Goal: Find specific page/section: Find specific page/section

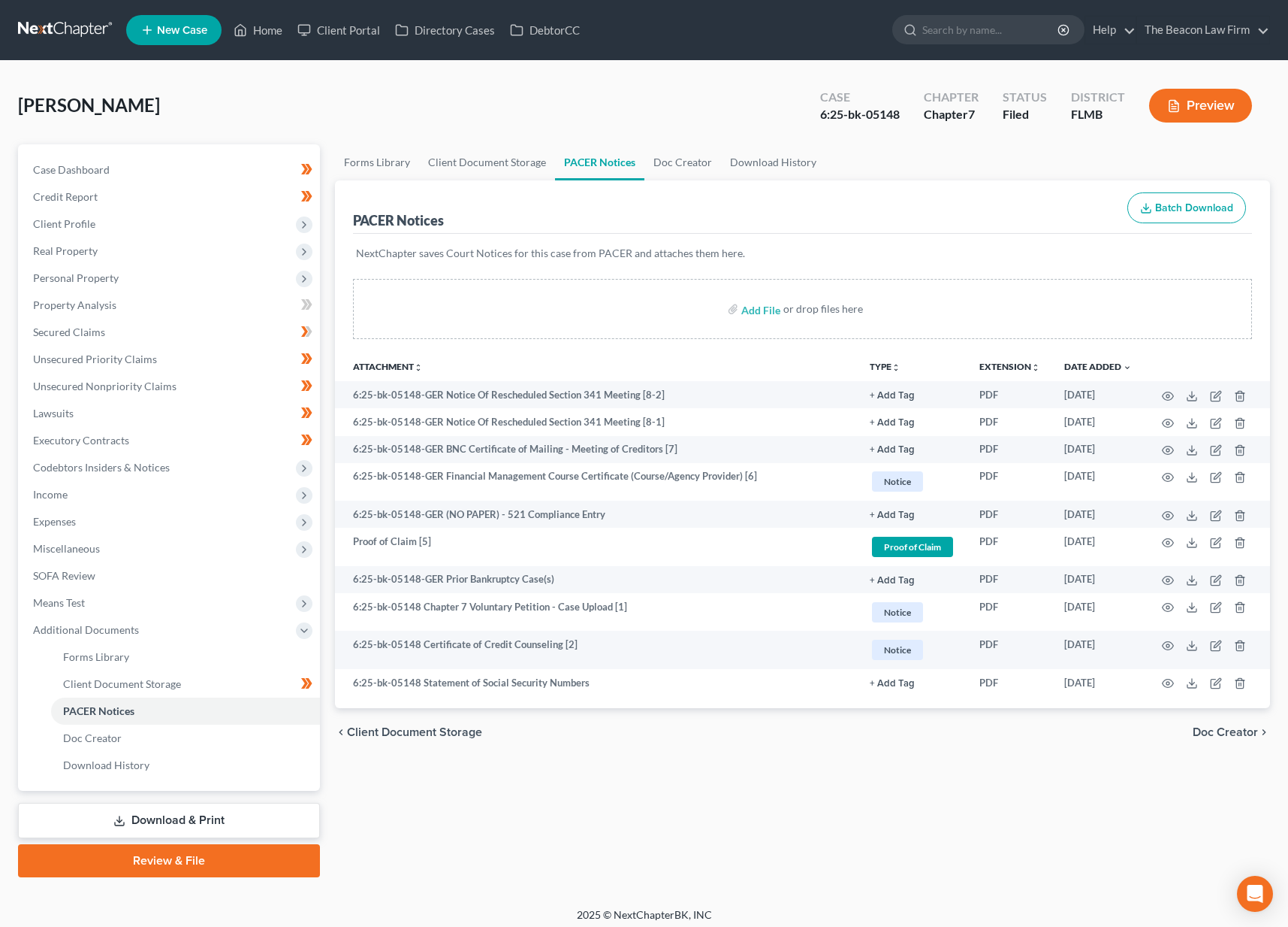
click at [84, 24] on link at bounding box center [66, 30] width 96 height 27
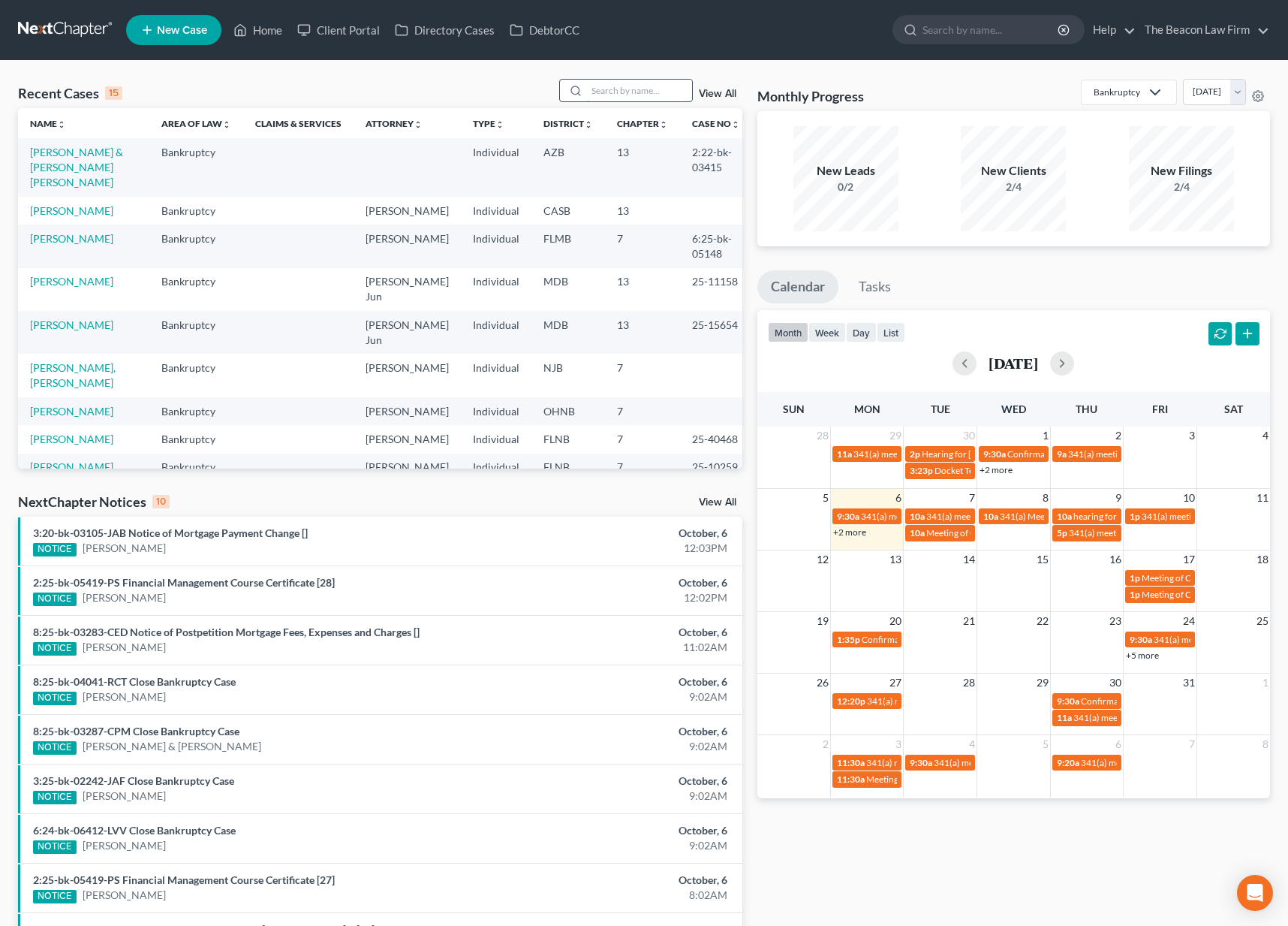
click at [637, 94] on input "search" at bounding box center [639, 90] width 106 height 22
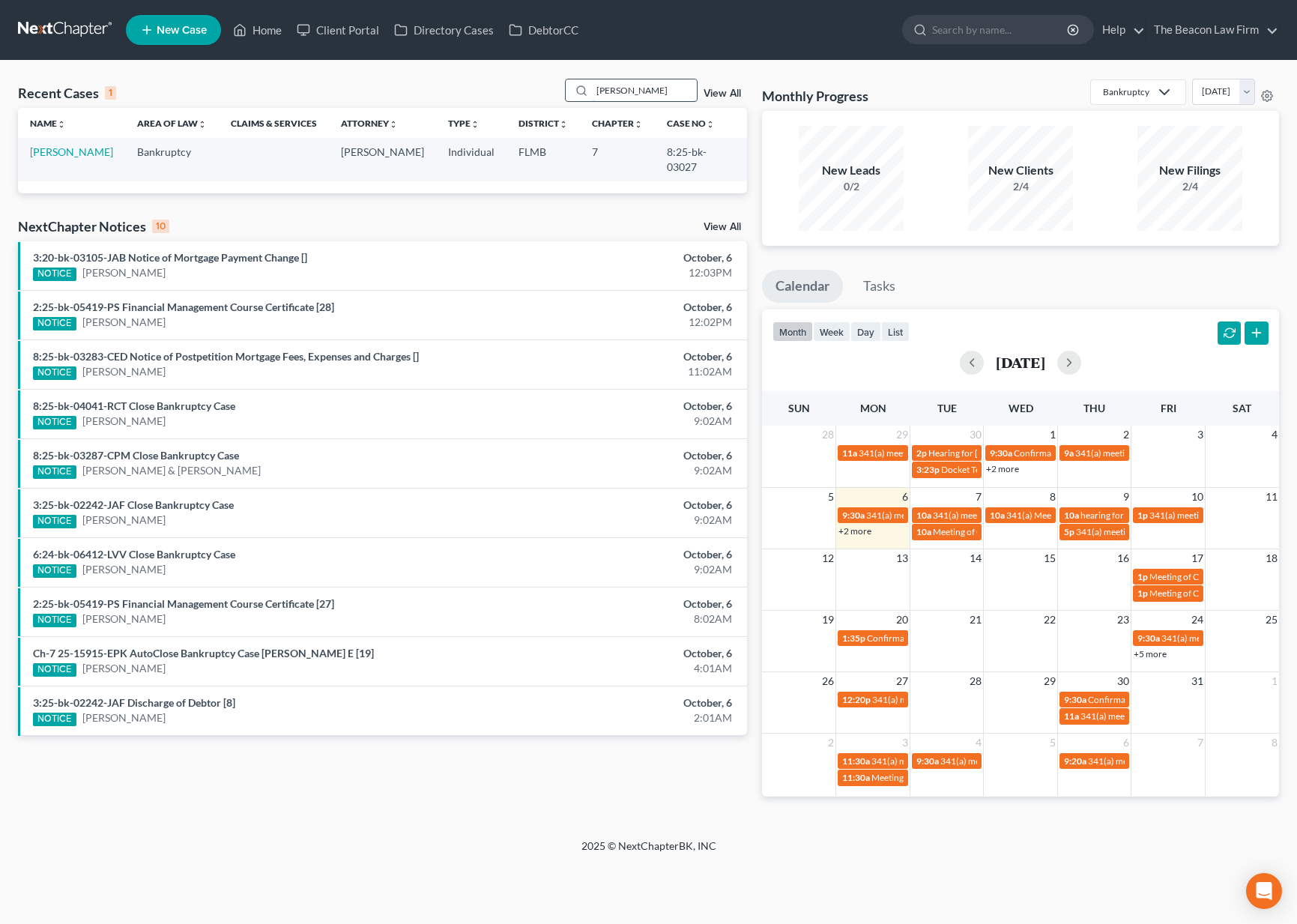
type input "[PERSON_NAME]"
drag, startPoint x: 636, startPoint y: 94, endPoint x: 91, endPoint y: 149, distance: 547.8
click at [91, 149] on link "[PERSON_NAME]" at bounding box center [71, 151] width 84 height 13
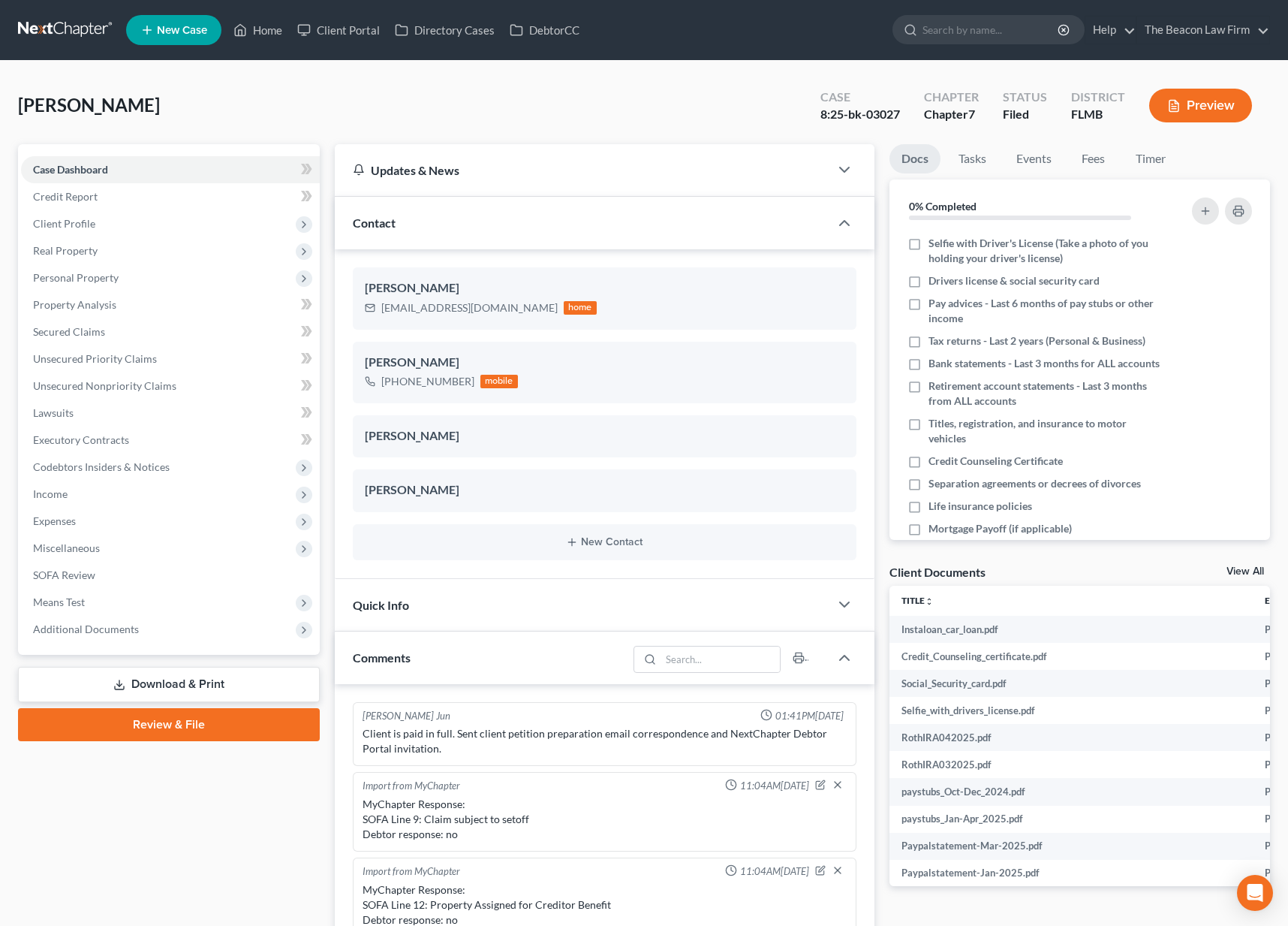
scroll to position [391, 0]
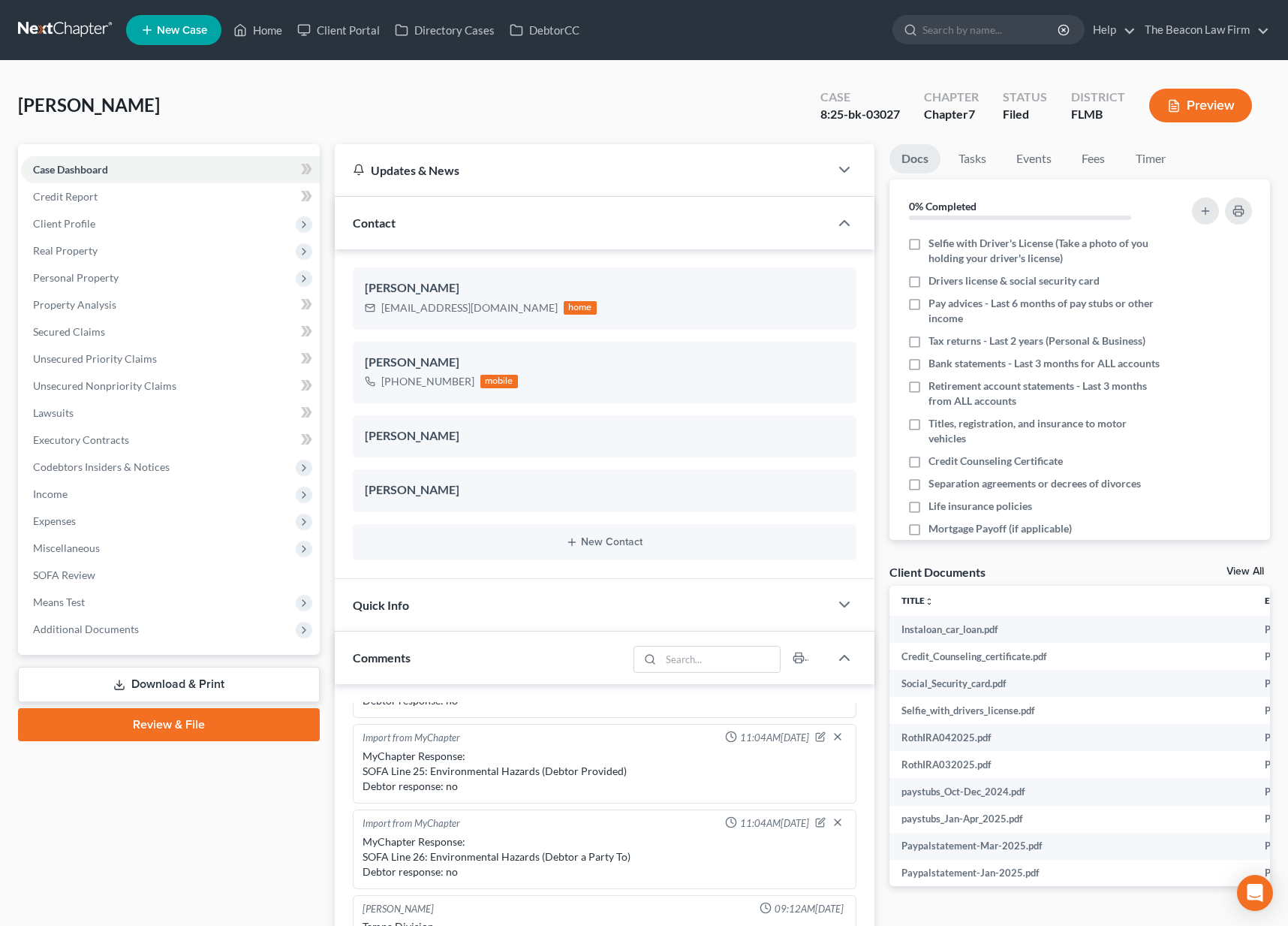
click at [48, 27] on link at bounding box center [66, 30] width 96 height 27
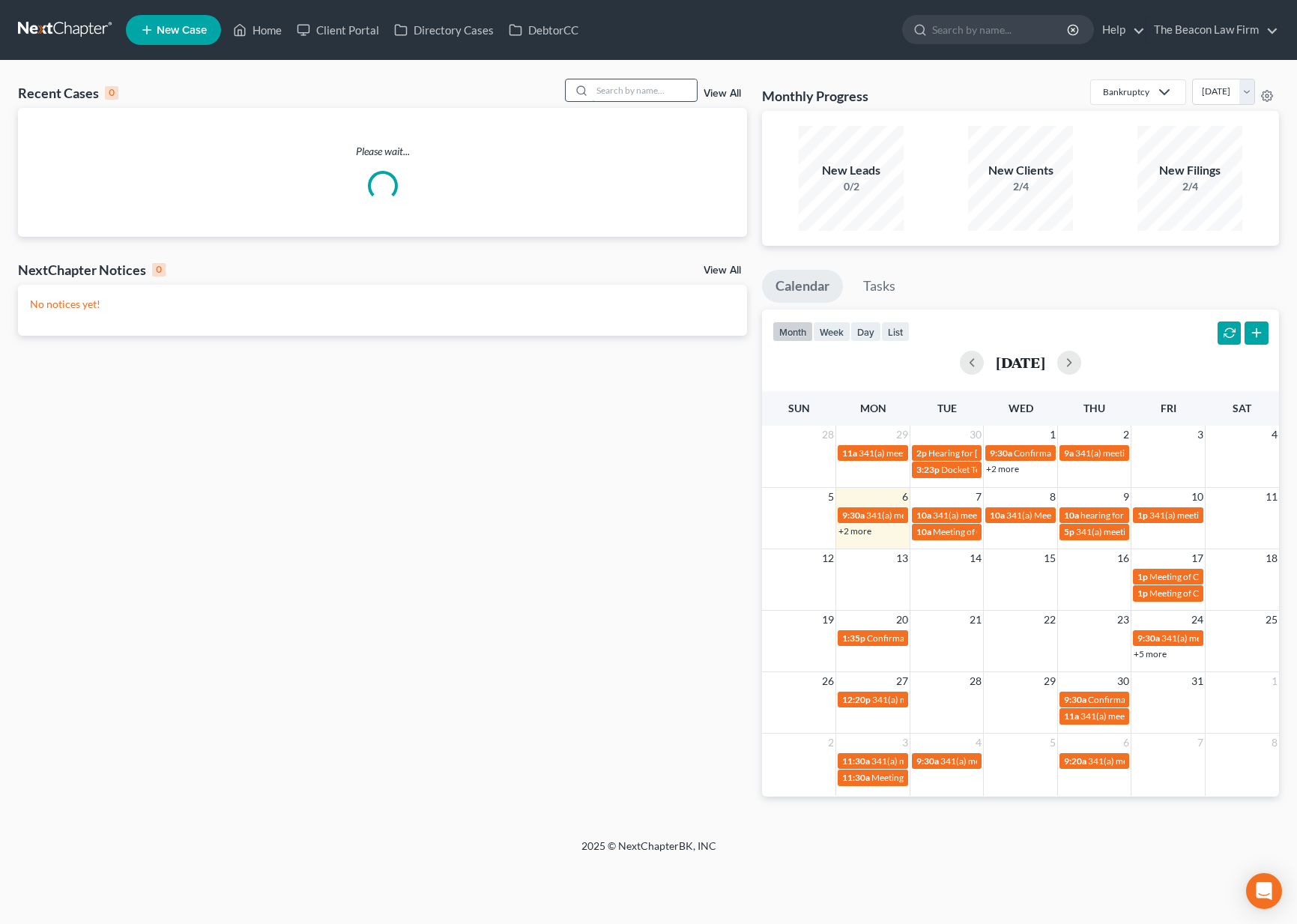
click at [617, 83] on input "search" at bounding box center [644, 90] width 105 height 22
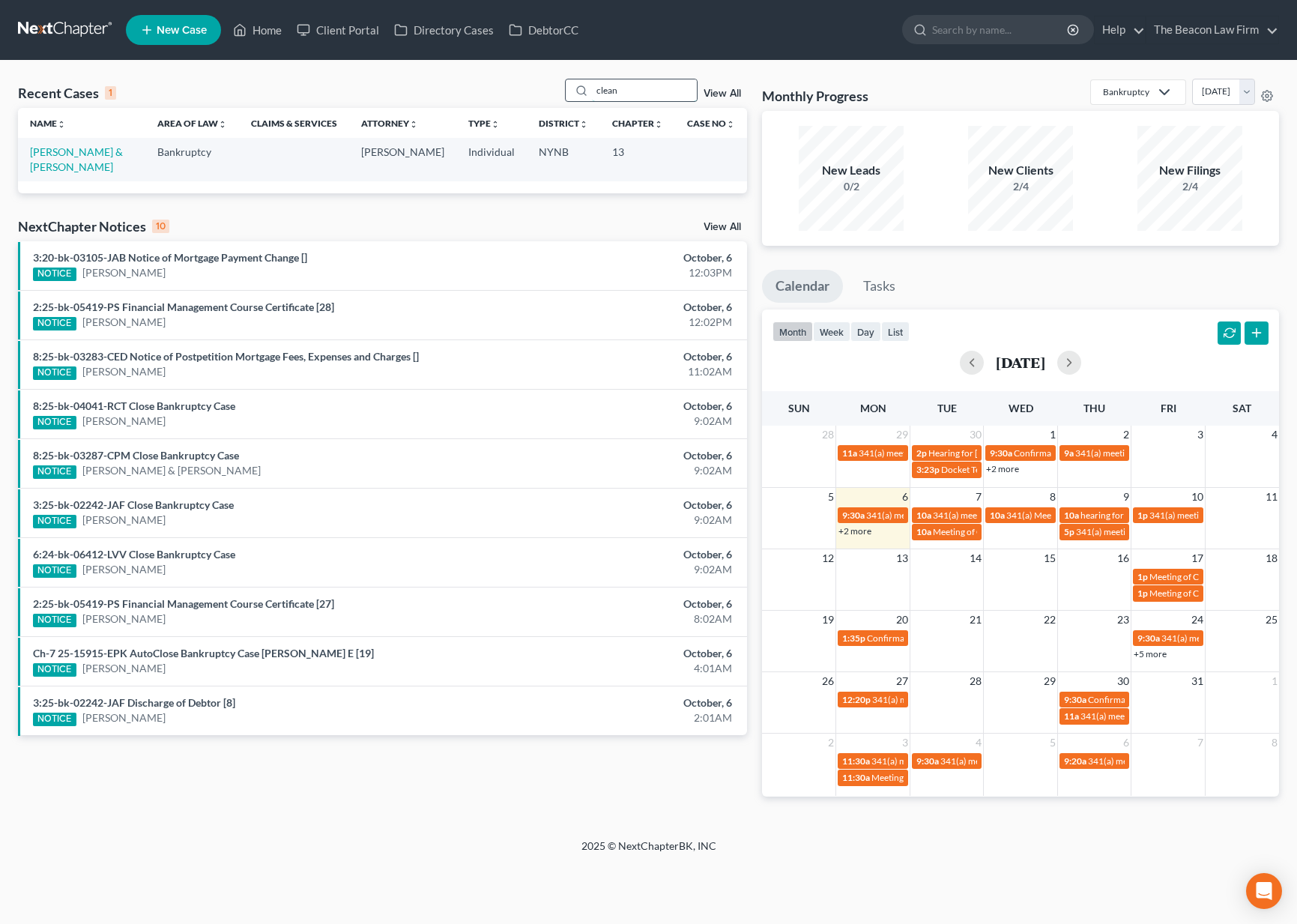
type input "clean"
drag, startPoint x: 617, startPoint y: 83, endPoint x: 97, endPoint y: 152, distance: 524.6
click at [97, 152] on link "McLean, Dennis & Jessica" at bounding box center [76, 159] width 93 height 28
